Goal: Task Accomplishment & Management: Manage account settings

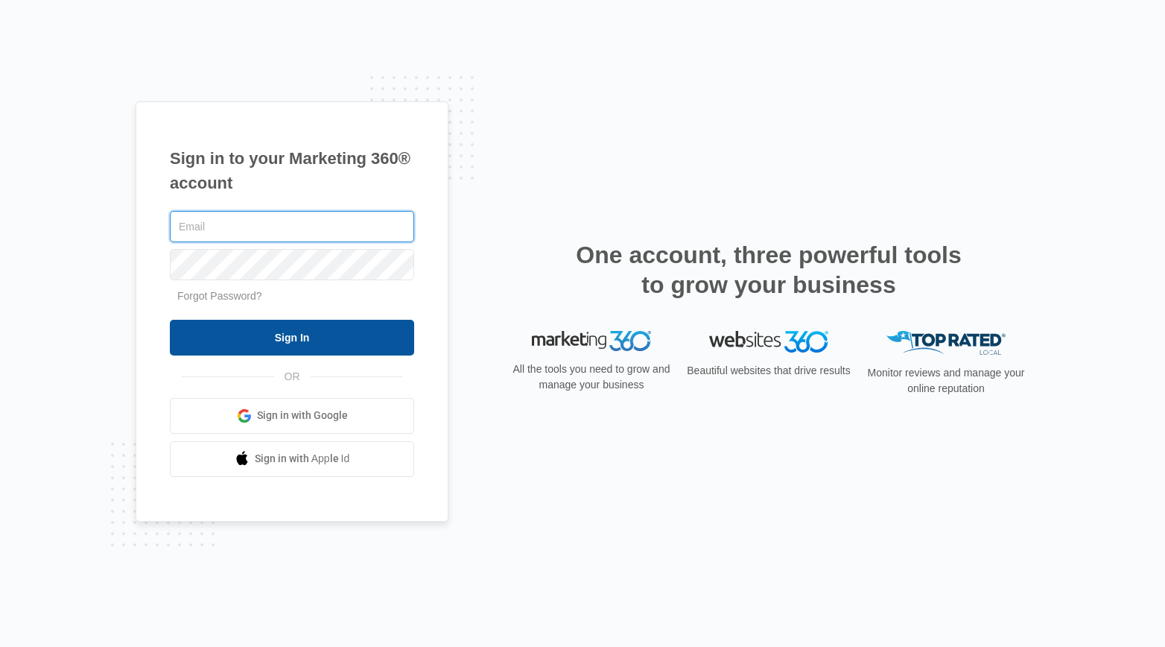
type input "[EMAIL_ADDRESS][DOMAIN_NAME]"
click at [289, 334] on input "Sign In" at bounding box center [292, 338] width 244 height 36
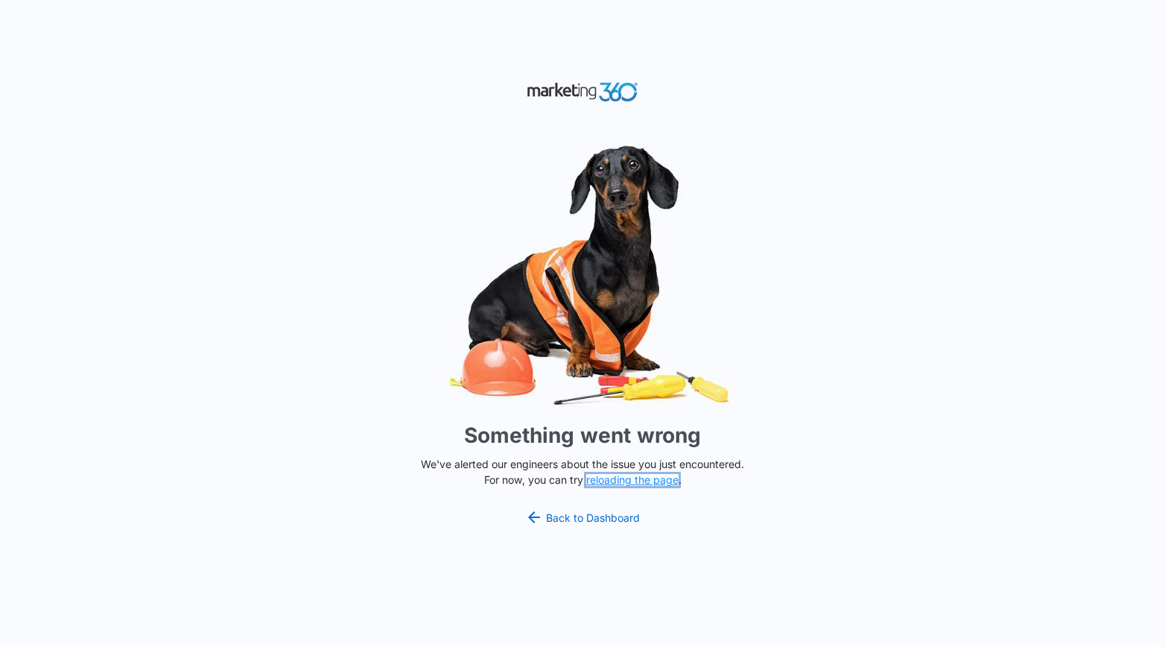
click at [619, 482] on button "reloading the page" at bounding box center [632, 480] width 92 height 12
